Goal: Task Accomplishment & Management: Use online tool/utility

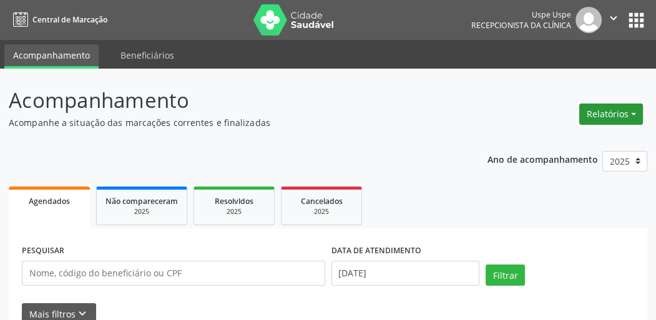
click at [604, 116] on button "Relatórios" at bounding box center [611, 114] width 64 height 21
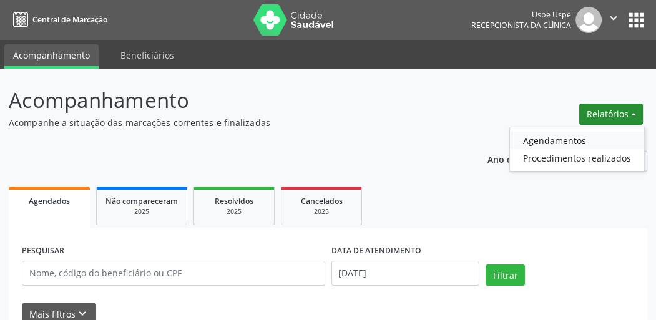
click at [566, 141] on link "Agendamentos" at bounding box center [577, 140] width 134 height 17
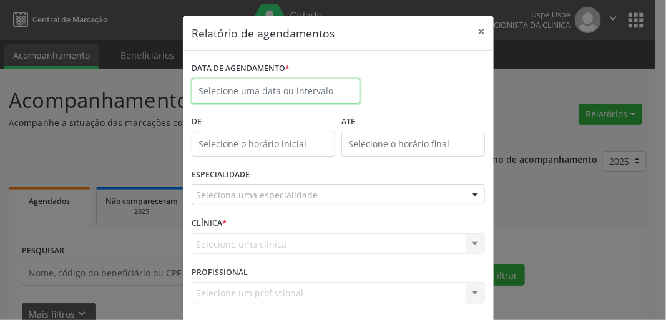
drag, startPoint x: 273, startPoint y: 86, endPoint x: 280, endPoint y: 91, distance: 9.0
click at [277, 85] on input "text" at bounding box center [276, 91] width 169 height 25
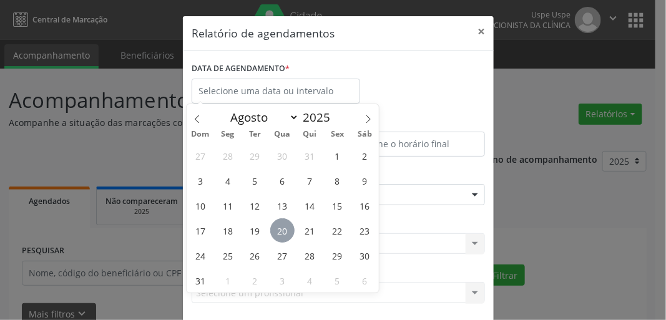
click at [281, 234] on span "20" at bounding box center [282, 231] width 24 height 24
type input "[DATE]"
click at [284, 230] on span "20" at bounding box center [282, 231] width 24 height 24
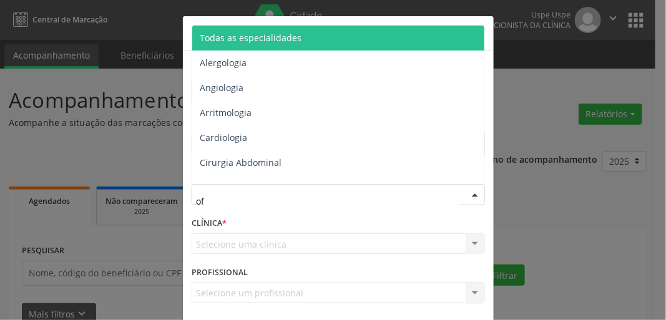
type input "oft"
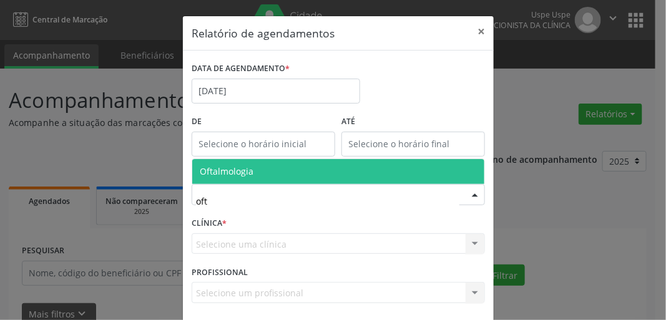
click at [238, 175] on span "Oftalmologia" at bounding box center [227, 171] width 54 height 12
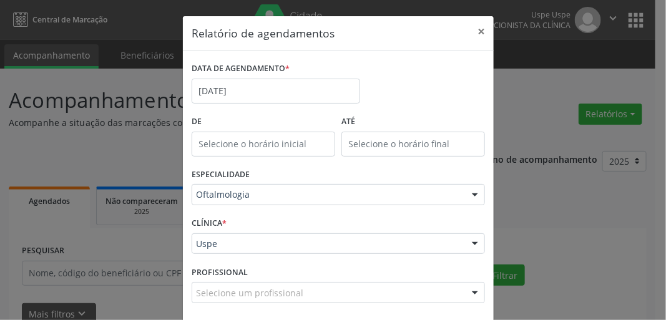
scroll to position [54, 0]
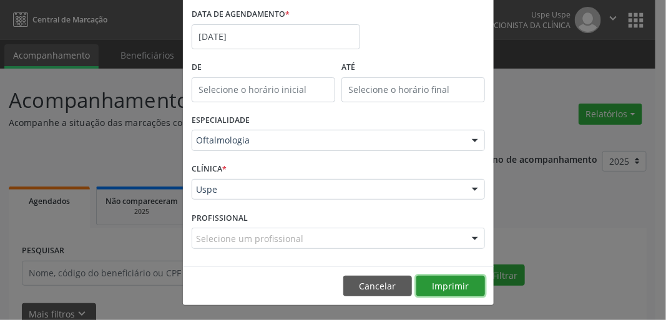
click at [447, 288] on button "Imprimir" at bounding box center [450, 286] width 69 height 21
